Goal: Information Seeking & Learning: Check status

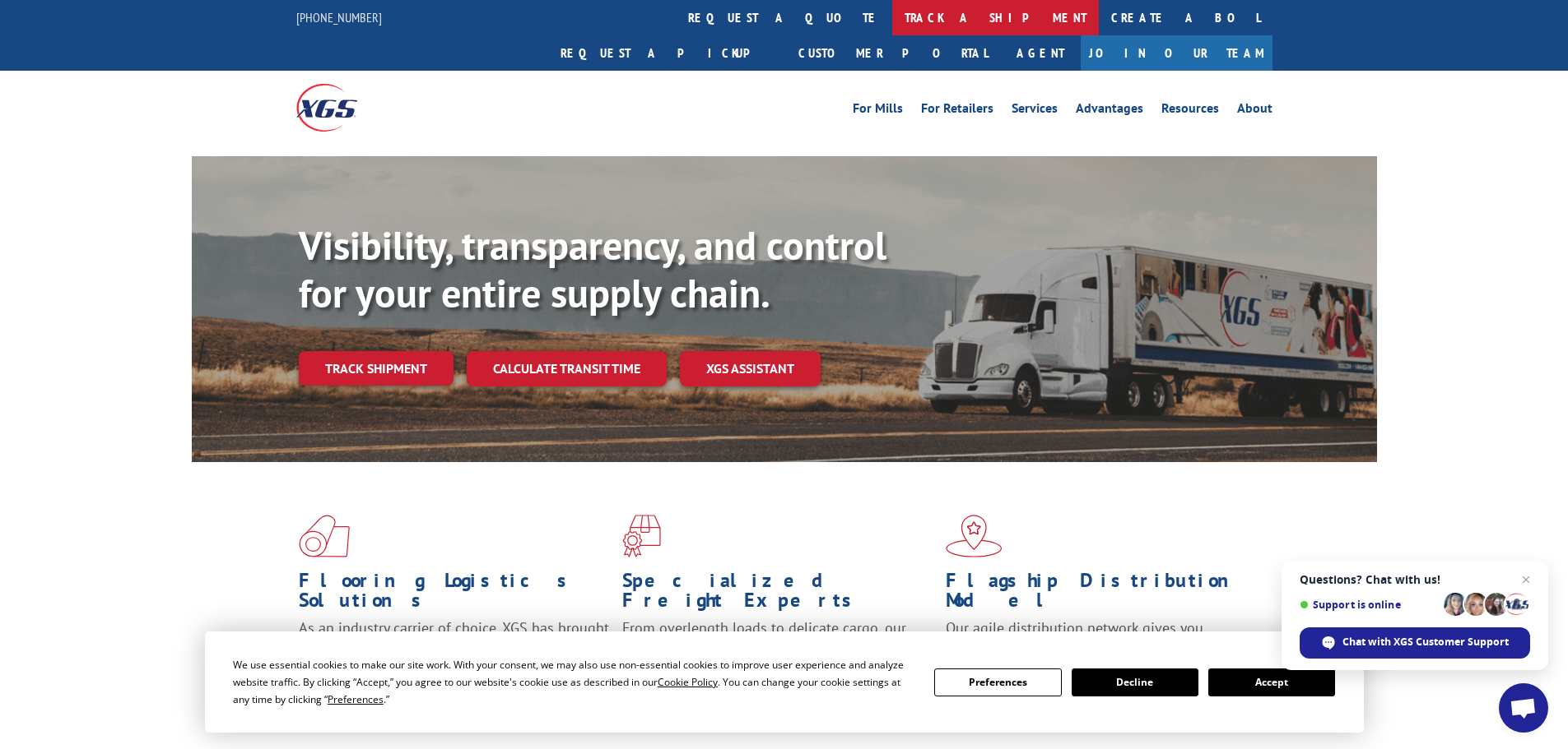
click at [892, 15] on link "track a shipment" at bounding box center [995, 18] width 206 height 35
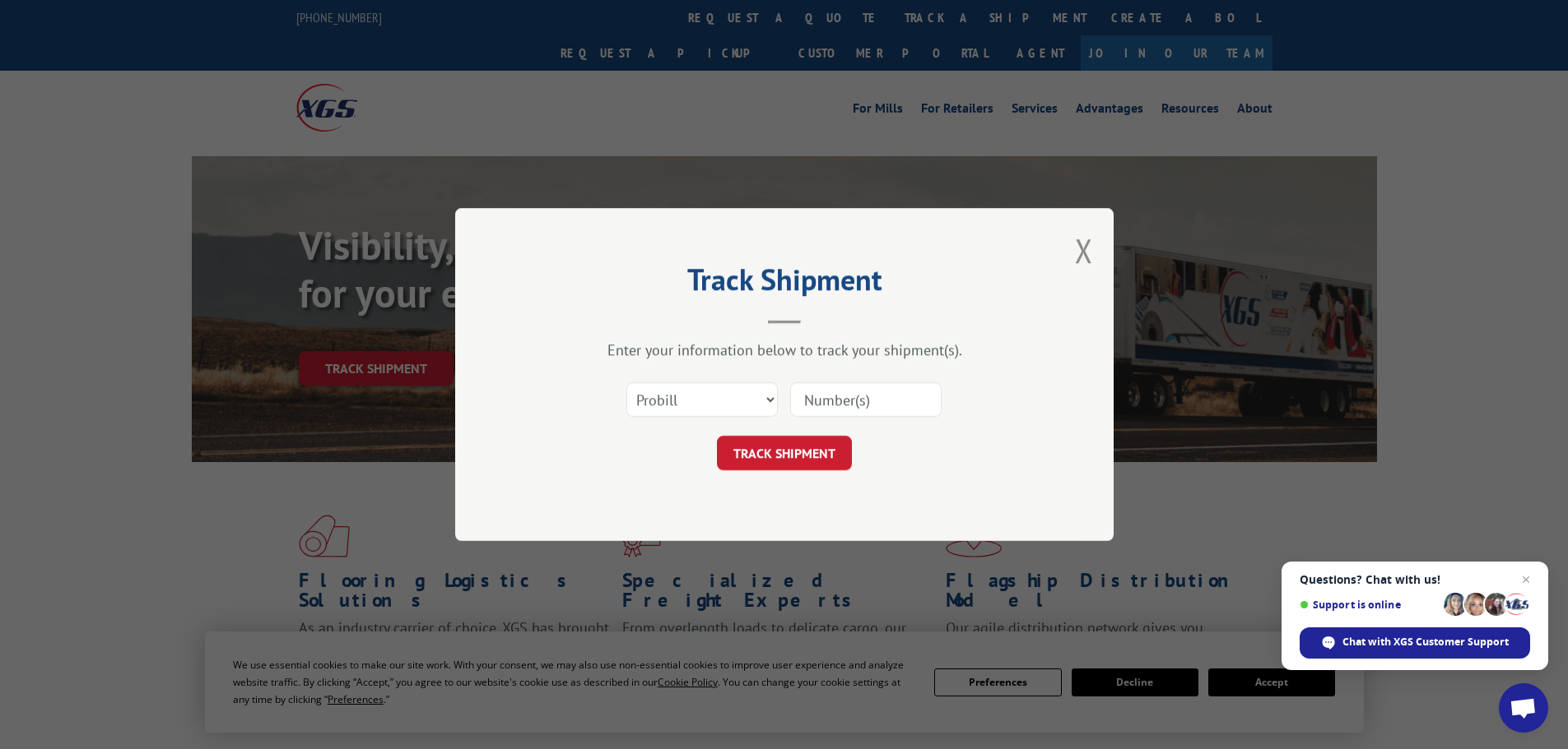
click at [853, 410] on input at bounding box center [865, 399] width 152 height 34
paste input "16945341"
type input "16945341"
click at [684, 391] on select "Select category... Probill BOL PO" at bounding box center [702, 399] width 152 height 34
click at [1056, 380] on div "Track Shipment Enter your information below to track your shipment(s). Select c…" at bounding box center [784, 374] width 658 height 333
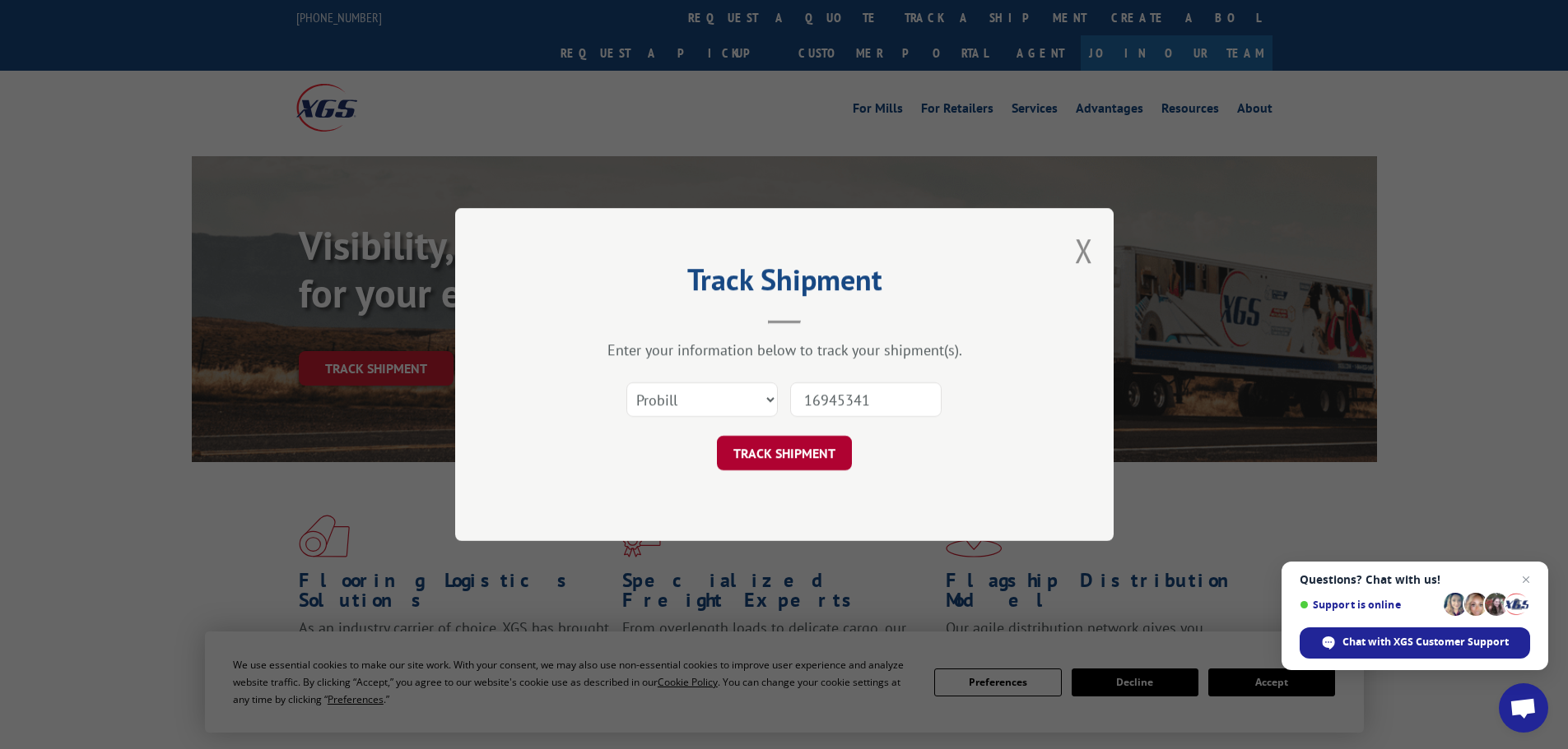
click at [803, 445] on button "TRACK SHIPMENT" at bounding box center [784, 453] width 135 height 34
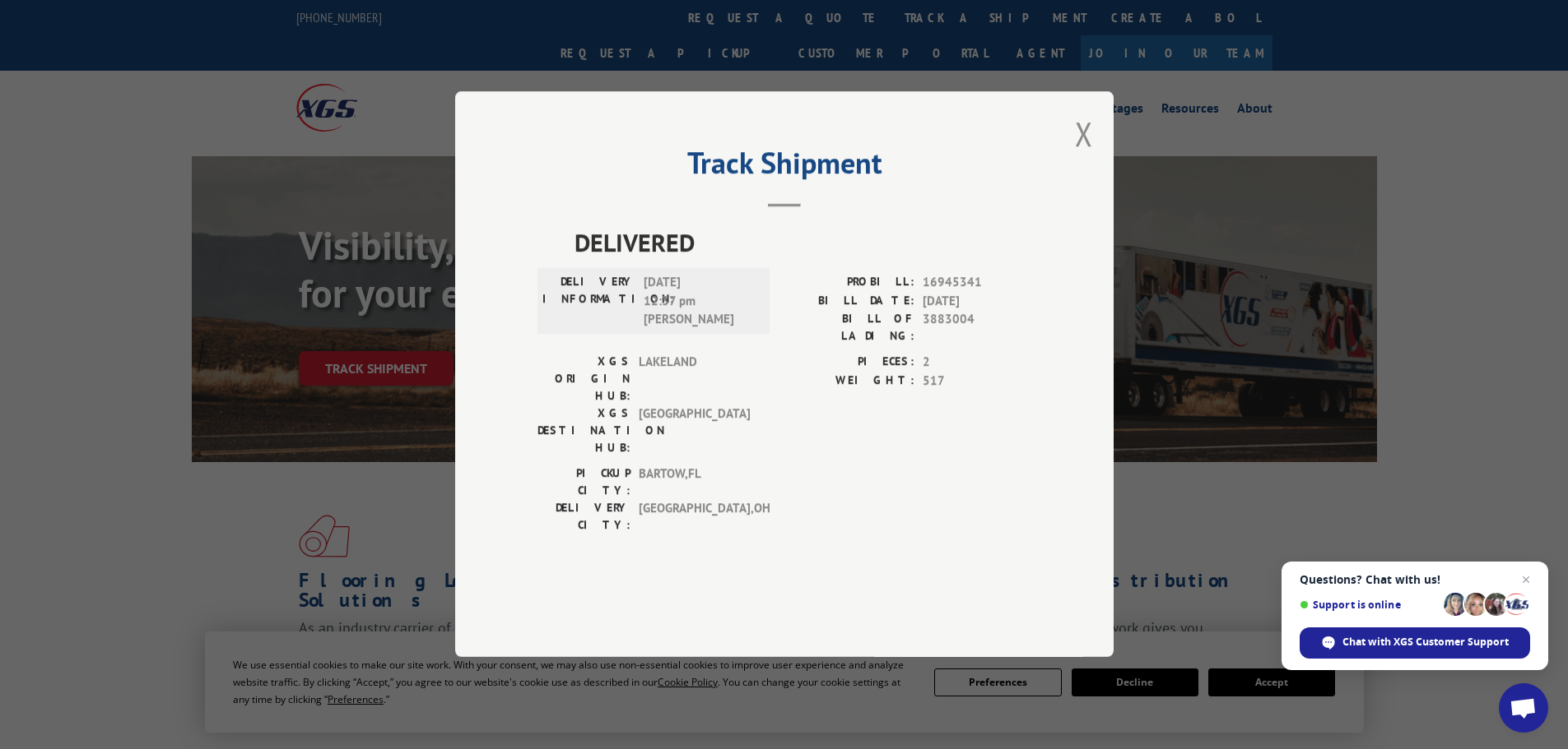
click at [917, 373] on div "PIECES: 2" at bounding box center [907, 363] width 247 height 19
click at [912, 346] on label "BILL OF LADING:" at bounding box center [849, 328] width 130 height 34
click at [1030, 311] on span "[DATE]" at bounding box center [977, 302] width 109 height 19
click at [640, 325] on div "DELIVERY INFORMATION: [DATE] 12:37 pm [PERSON_NAME]" at bounding box center [653, 302] width 222 height 56
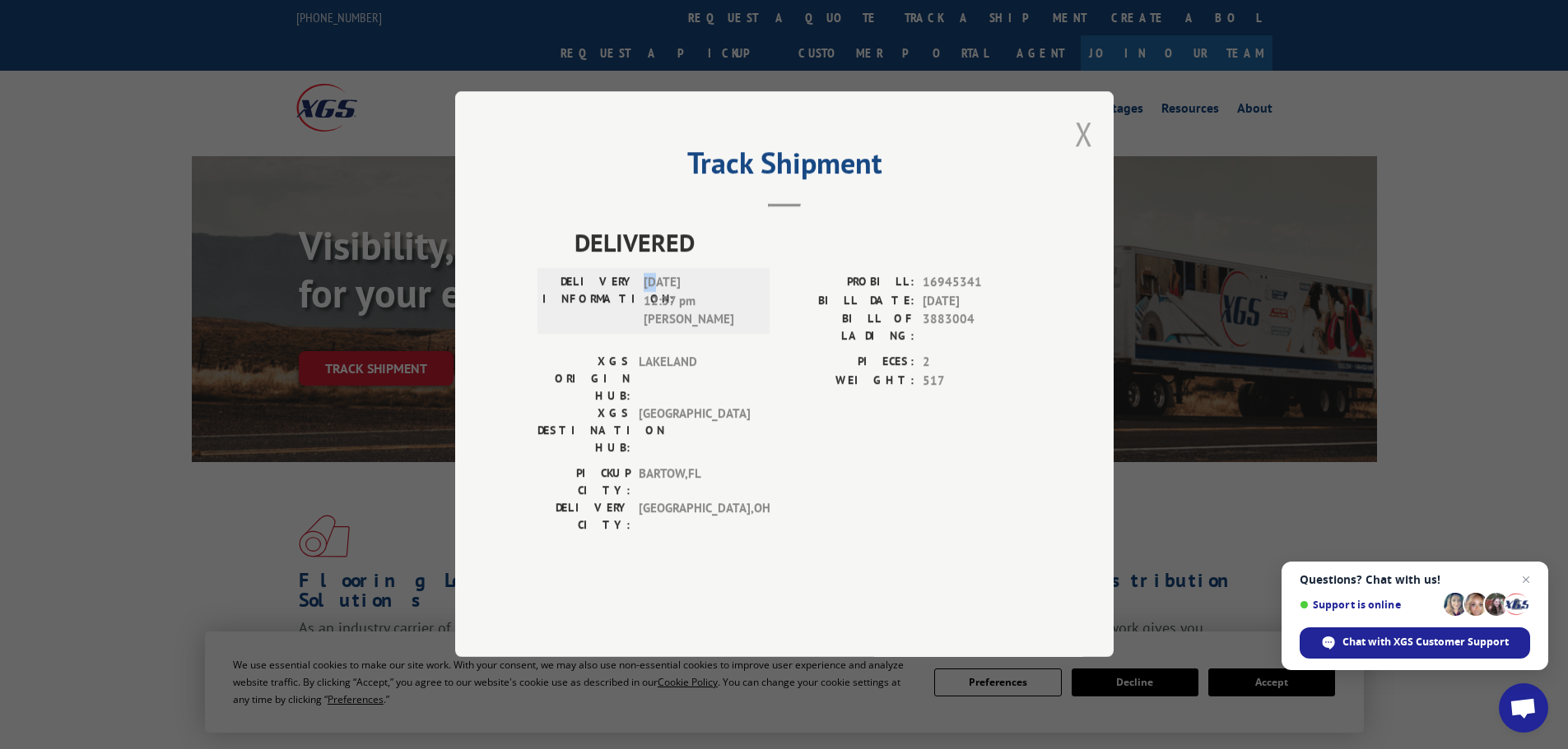
click at [1085, 155] on button "Close modal" at bounding box center [1084, 134] width 18 height 44
